Goal: Find specific page/section: Find specific page/section

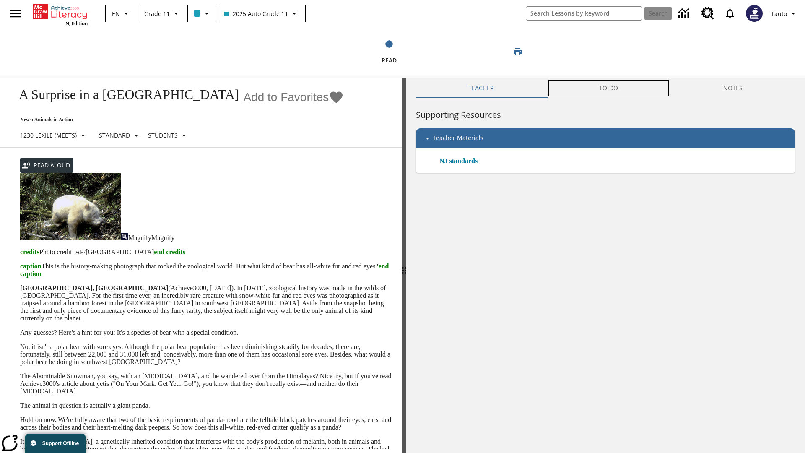
click at [609, 88] on button "TO-DO" at bounding box center [609, 88] width 124 height 20
